Goal: Task Accomplishment & Management: Use online tool/utility

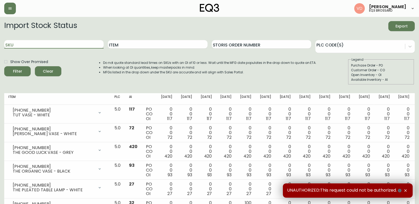
click at [64, 42] on input "SKU" at bounding box center [53, 44] width 99 height 8
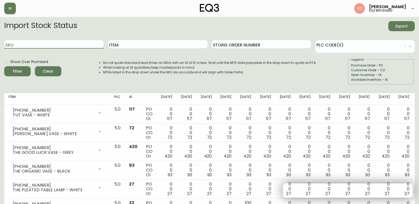
paste input "[PHONE_NUMBER]"
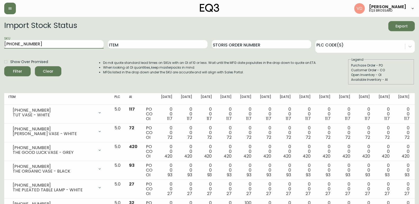
type input "[PHONE_NUMBER]"
click at [4, 66] on button "Filter" at bounding box center [17, 71] width 26 height 10
